Goal: Obtain resource: Obtain resource

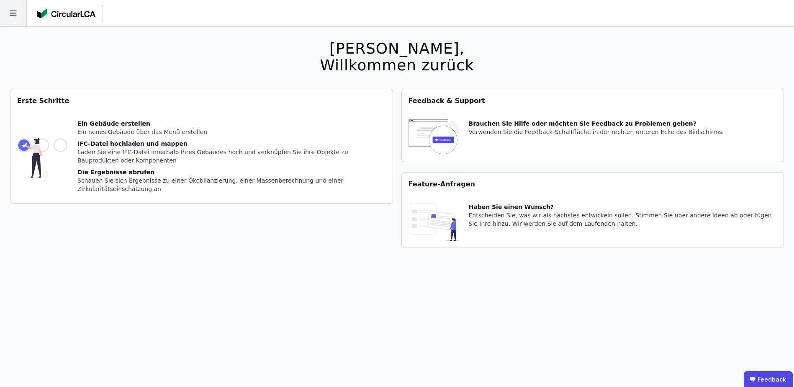
click at [12, 15] on icon at bounding box center [13, 13] width 26 height 26
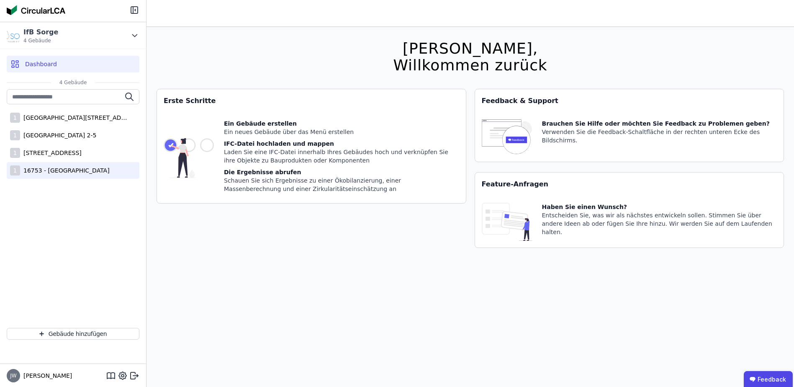
click at [56, 175] on div "1 16753 - [GEOGRAPHIC_DATA]" at bounding box center [73, 170] width 133 height 17
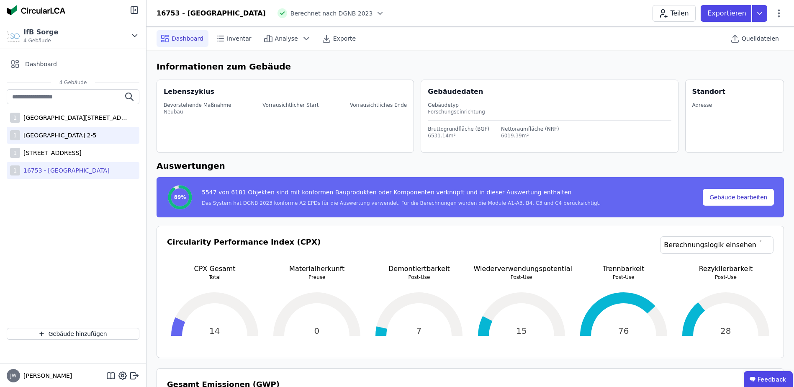
click at [82, 138] on div "[GEOGRAPHIC_DATA] 2-5" at bounding box center [58, 135] width 76 height 8
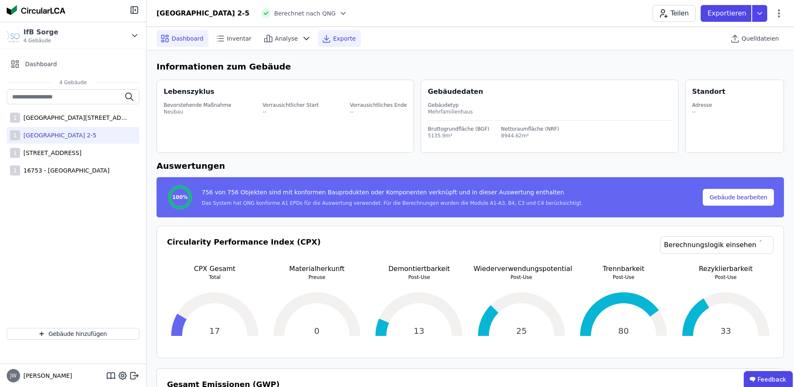
click at [323, 37] on icon at bounding box center [326, 38] width 10 height 10
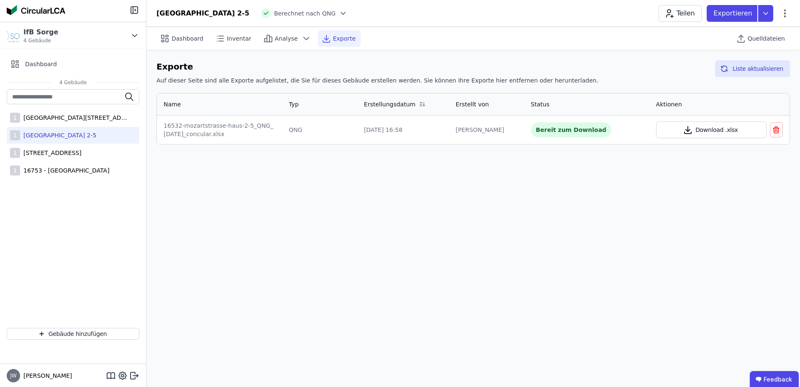
click at [680, 131] on button "Download .xlsx" at bounding box center [711, 129] width 110 height 17
click at [763, 15] on icon at bounding box center [765, 13] width 15 height 17
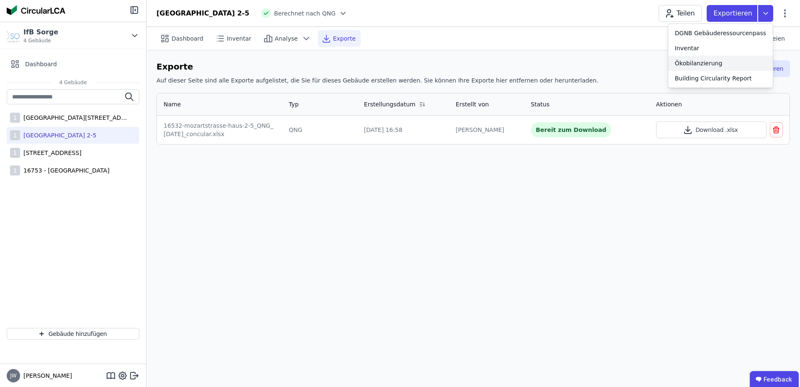
click at [709, 63] on div "Ökobilanzierung" at bounding box center [699, 63] width 48 height 8
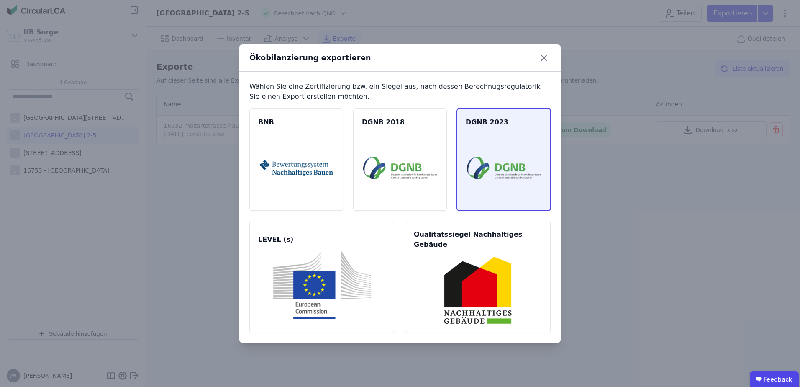
click at [491, 176] on img at bounding box center [504, 168] width 74 height 68
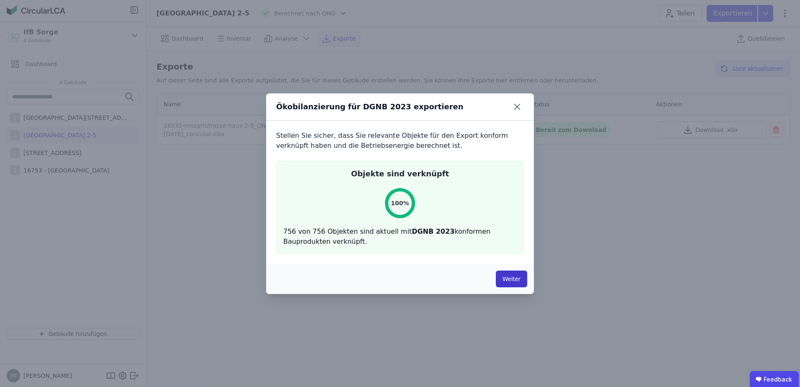
click at [514, 278] on button "Weiter" at bounding box center [511, 278] width 31 height 17
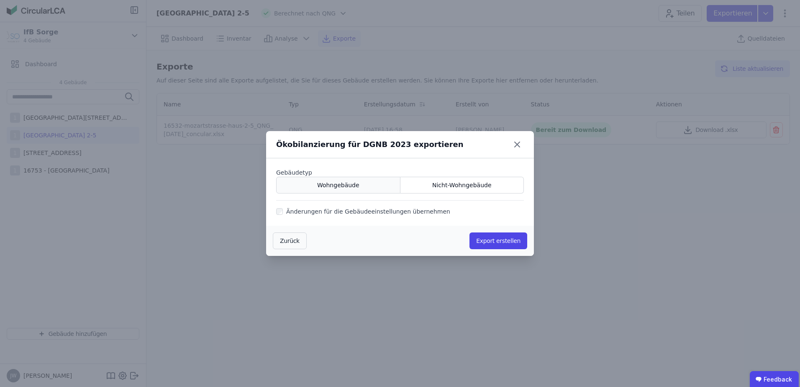
click at [350, 187] on span "Wohngebäude" at bounding box center [338, 185] width 42 height 8
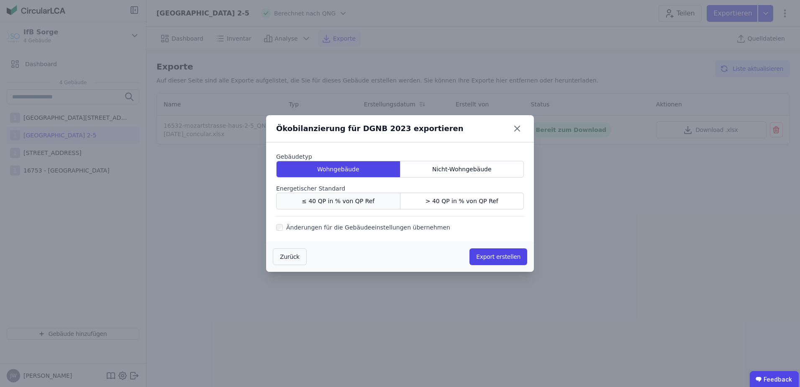
click at [349, 202] on span "≤ 40 QP in % von QP Ref" at bounding box center [338, 201] width 73 height 8
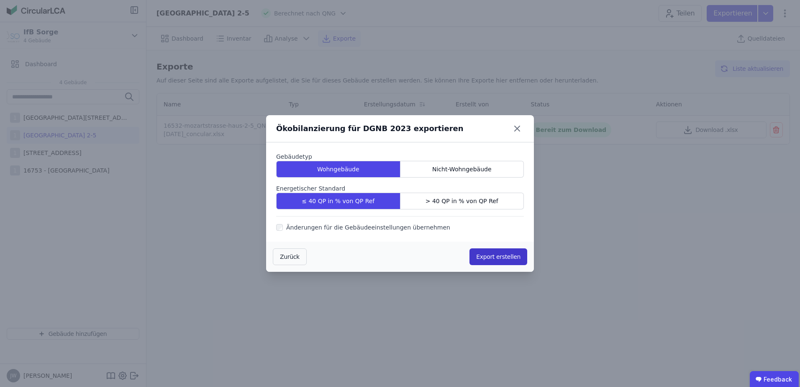
click at [490, 254] on button "Export erstellen" at bounding box center [499, 256] width 58 height 17
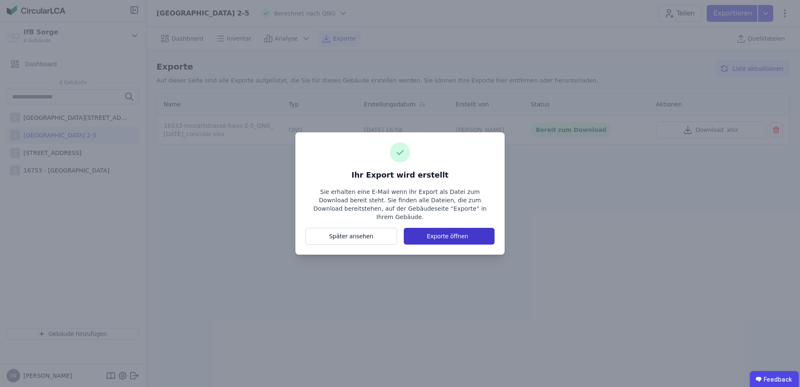
click at [467, 228] on button "Exporte öffnen" at bounding box center [449, 236] width 91 height 17
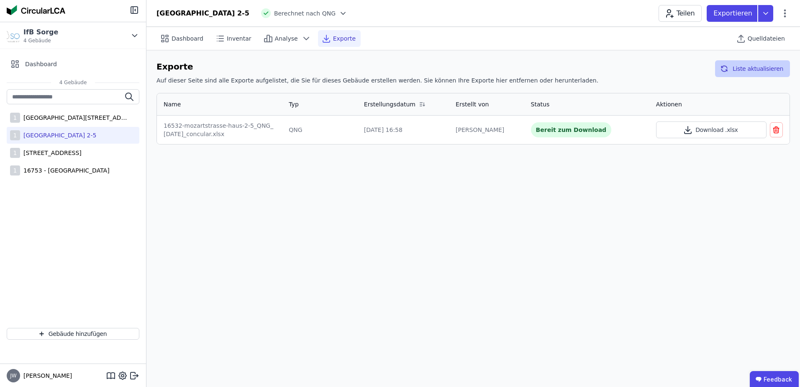
click at [752, 64] on button "Liste aktualisieren" at bounding box center [752, 68] width 75 height 17
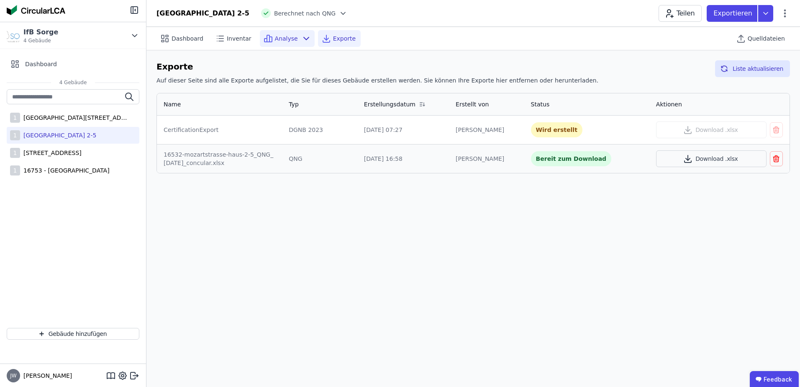
click at [275, 37] on span "Analyse" at bounding box center [286, 38] width 23 height 8
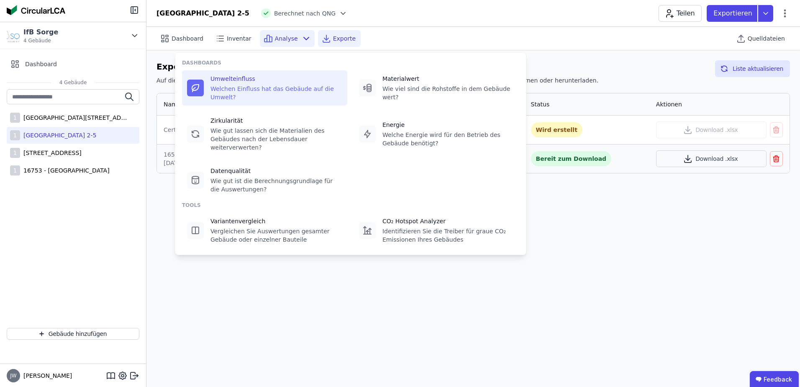
click at [197, 85] on icon at bounding box center [195, 88] width 10 height 10
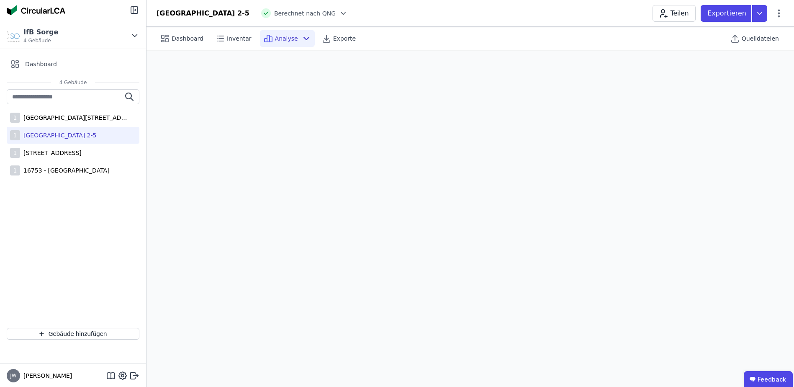
click at [301, 40] on icon at bounding box center [306, 38] width 10 height 10
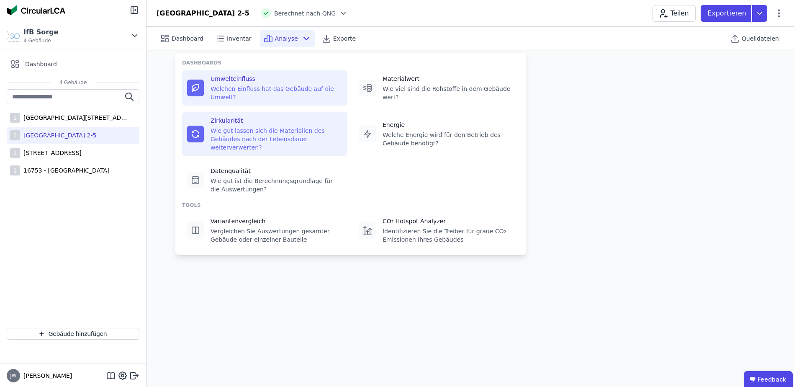
click at [195, 129] on icon at bounding box center [195, 134] width 10 height 10
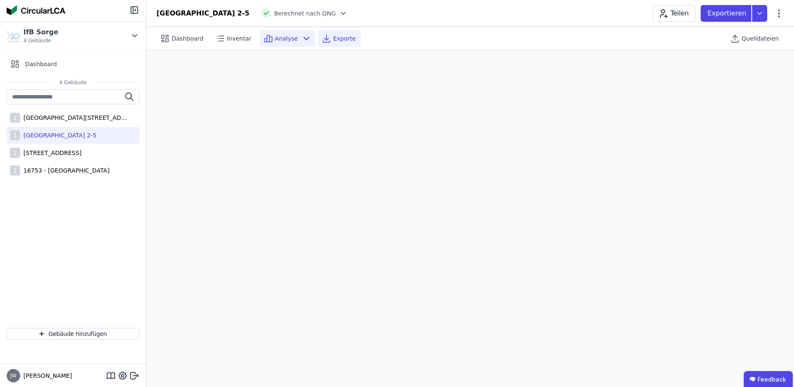
click at [337, 41] on span "Exporte" at bounding box center [344, 38] width 23 height 8
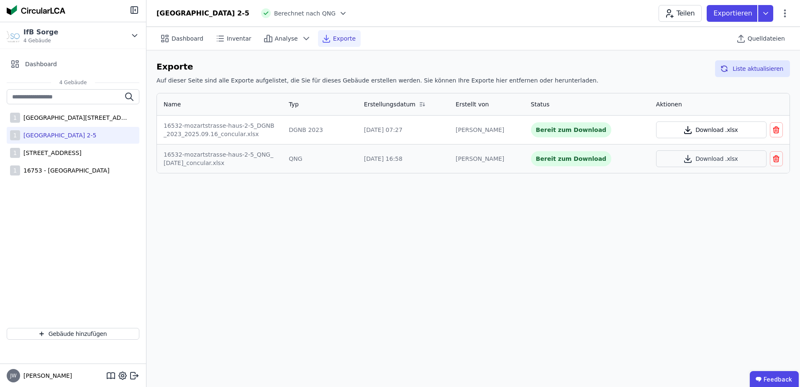
click at [687, 131] on icon "button" at bounding box center [688, 130] width 10 height 10
click at [62, 119] on div "[GEOGRAPHIC_DATA][STREET_ADDRESS]" at bounding box center [74, 117] width 109 height 8
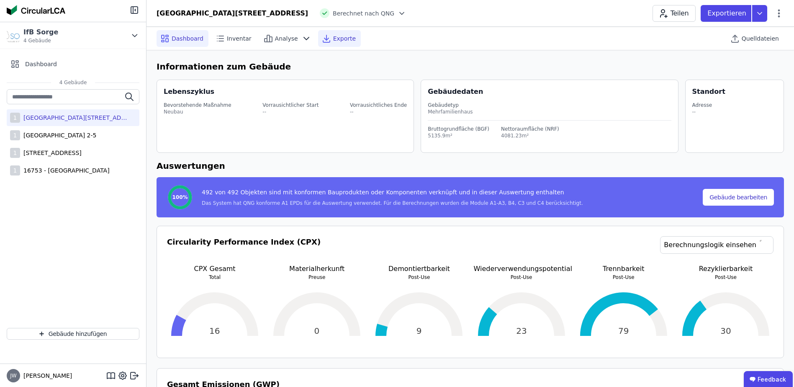
click at [324, 33] on div "Exporte" at bounding box center [339, 38] width 43 height 17
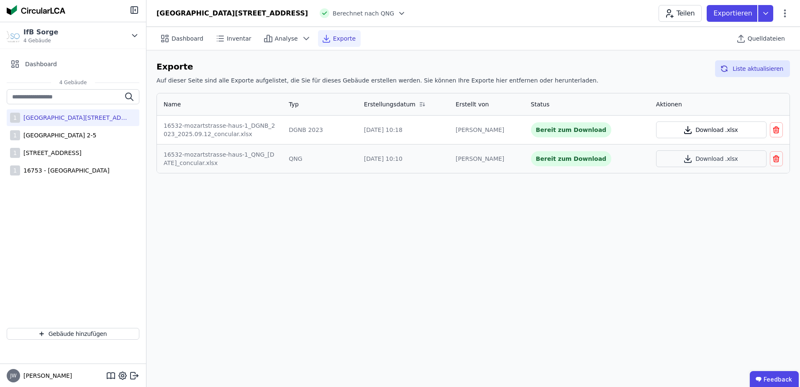
click at [688, 129] on icon "button" at bounding box center [688, 128] width 0 height 5
